Goal: Task Accomplishment & Management: Manage account settings

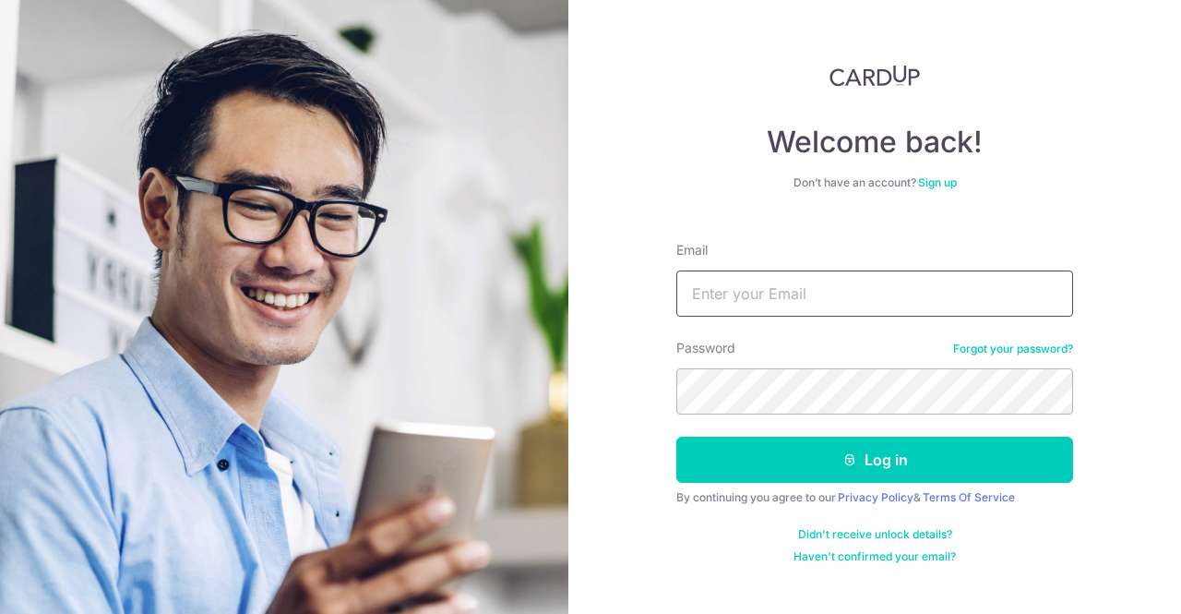
click at [727, 292] on input "Email" at bounding box center [874, 293] width 397 height 46
type input "JOEONGJY@GMAIL.COM"
click at [676, 436] on button "Log in" at bounding box center [874, 459] width 397 height 46
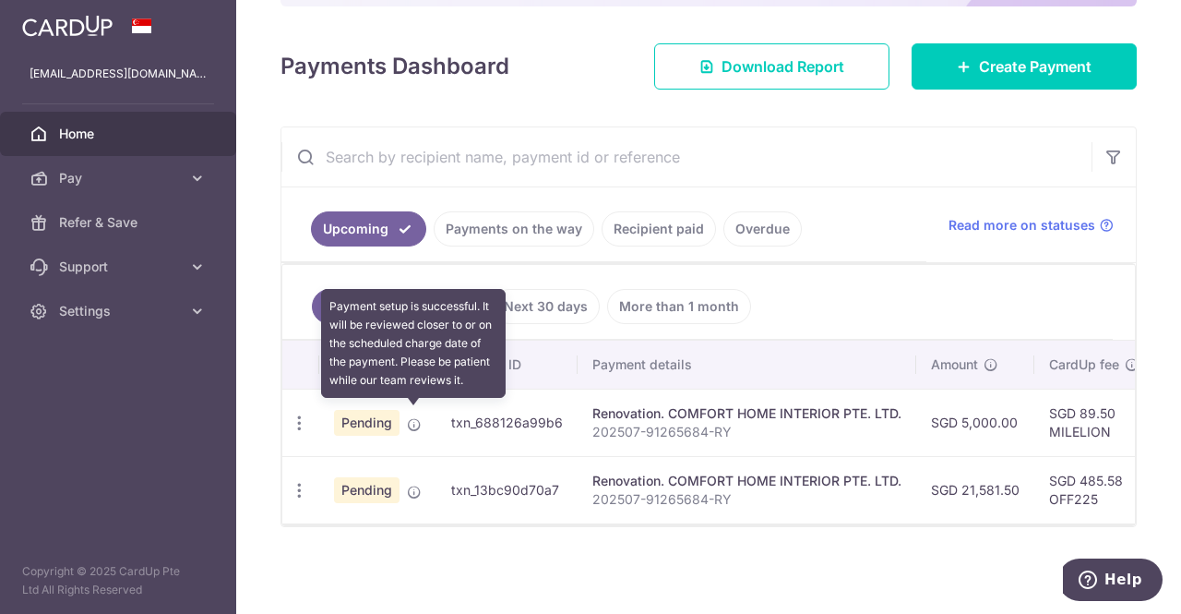
click at [412, 417] on icon at bounding box center [414, 424] width 15 height 15
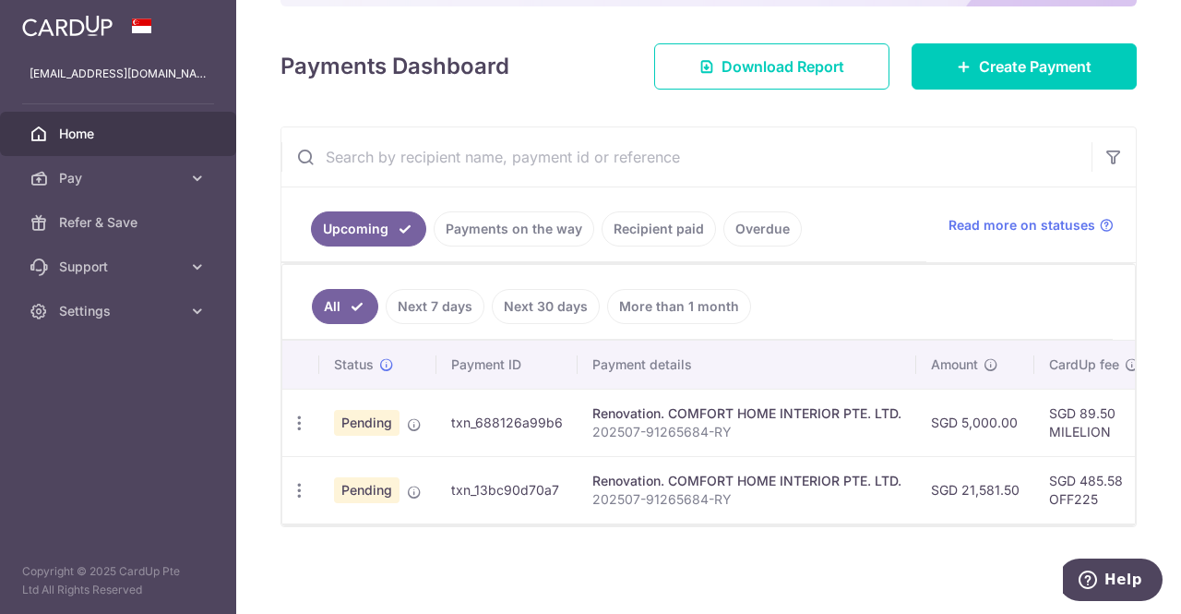
click at [861, 490] on p "202507-91265684-RY" at bounding box center [746, 499] width 309 height 18
drag, startPoint x: 746, startPoint y: 519, endPoint x: 889, endPoint y: 523, distance: 143.1
click at [900, 523] on div "Status Payment ID Payment details Amount CardUp fee Total amt. Charge date Due …" at bounding box center [708, 432] width 853 height 185
click at [853, 524] on div at bounding box center [708, 524] width 853 height 2
